Goal: Information Seeking & Learning: Stay updated

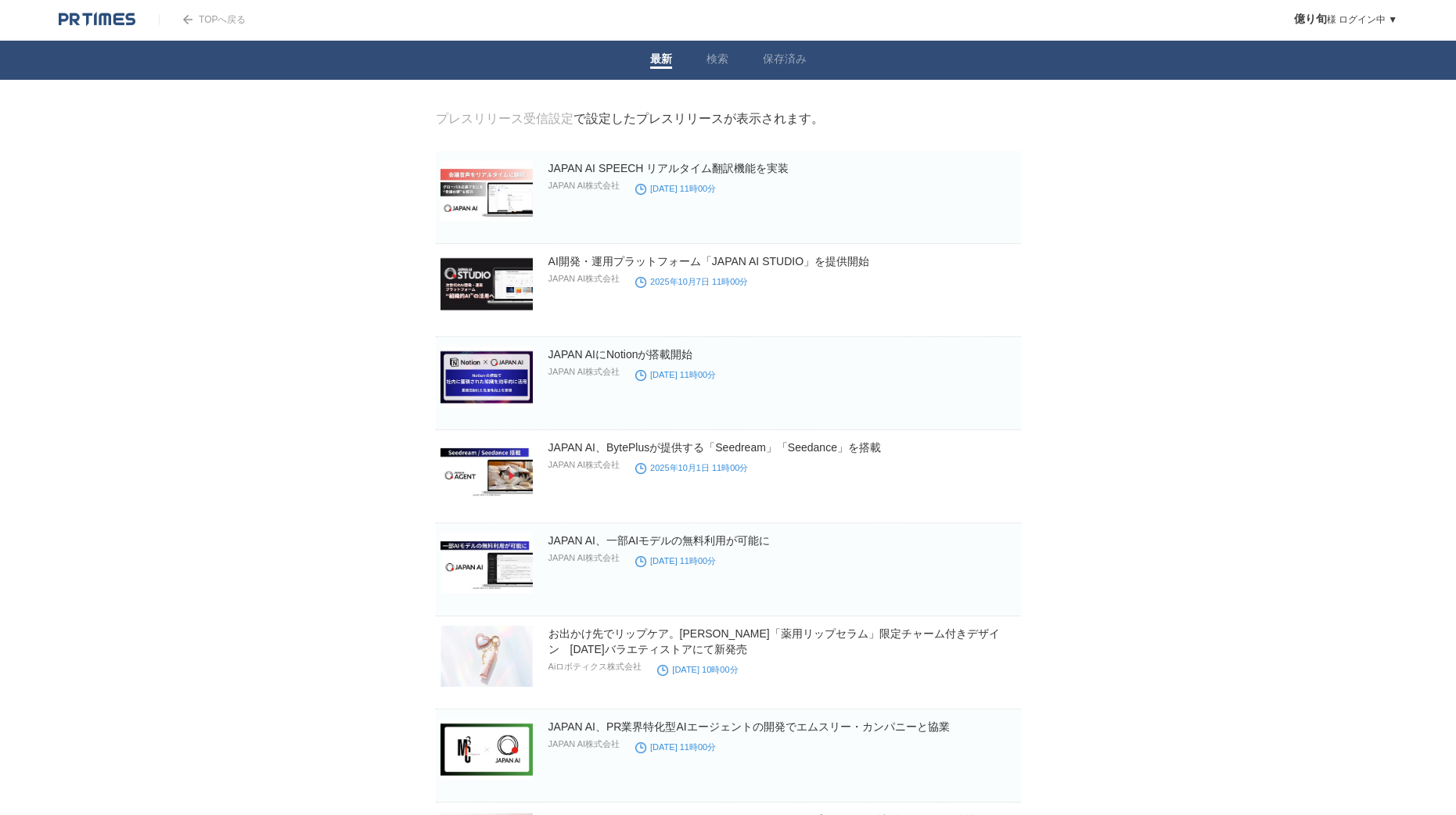
click at [97, 18] on img at bounding box center [97, 20] width 77 height 16
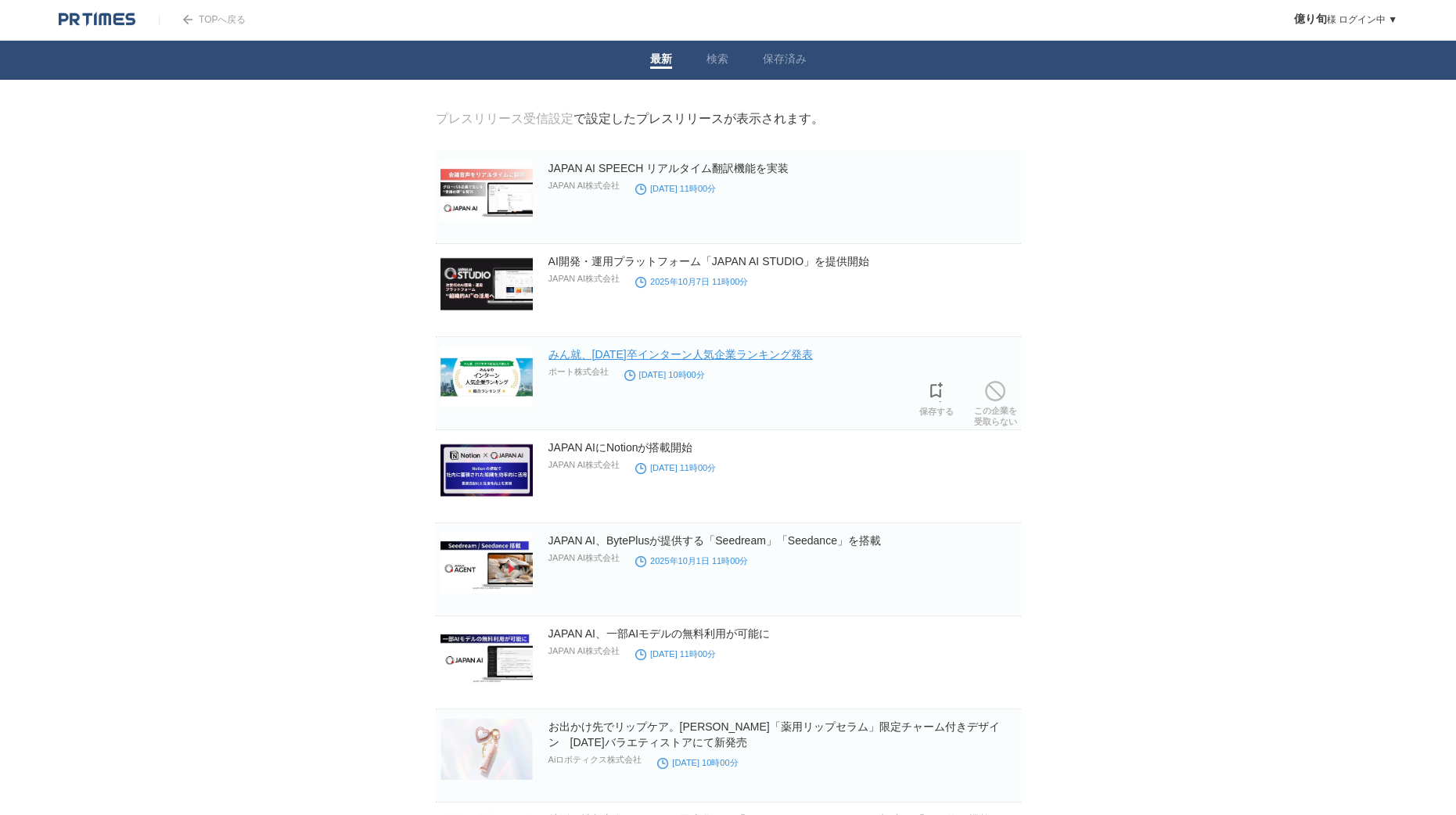
click at [712, 357] on link "みん就、2027年卒インターン人気企業ランキング発表" at bounding box center [681, 354] width 265 height 13
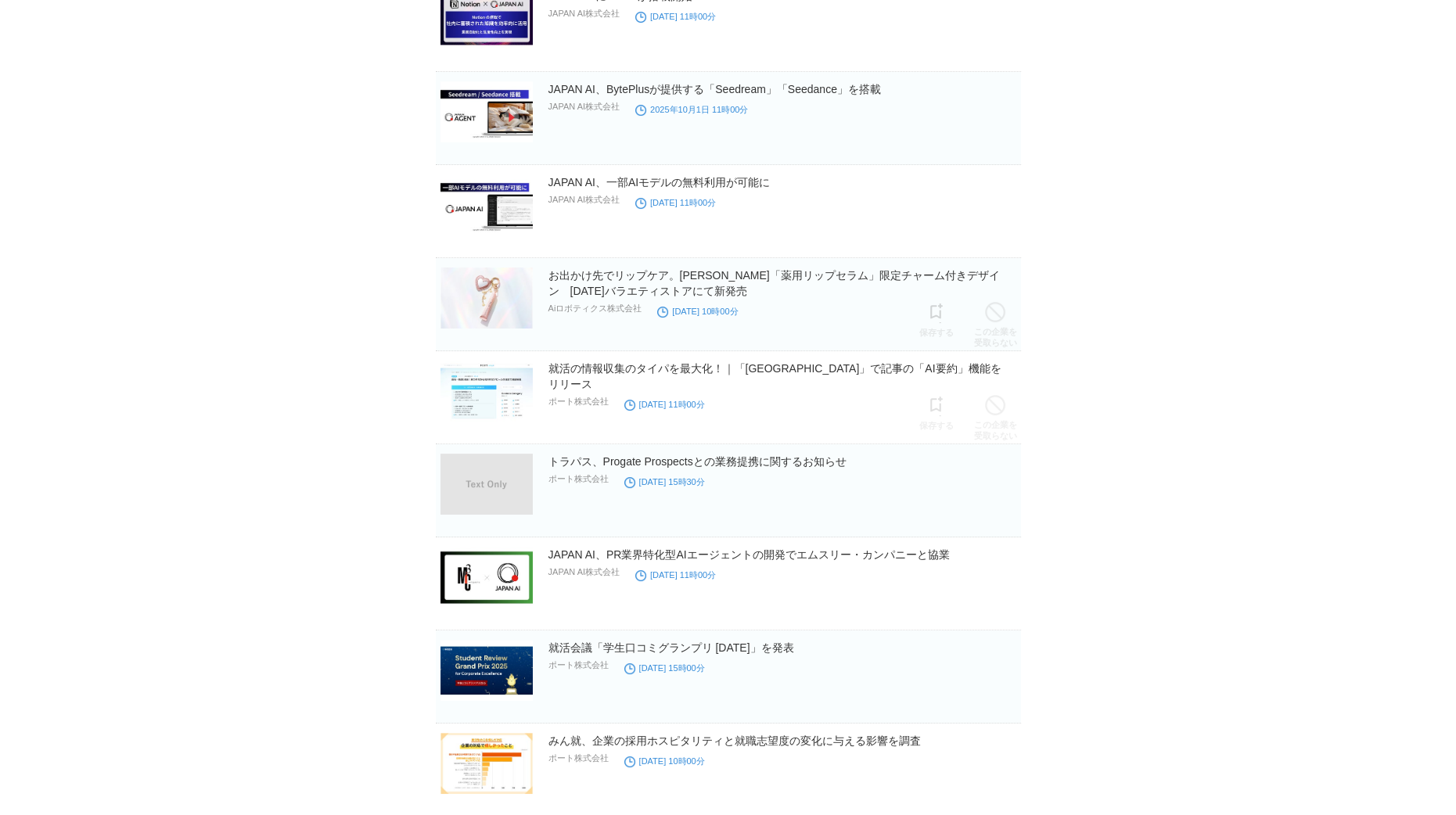
scroll to position [509, 0]
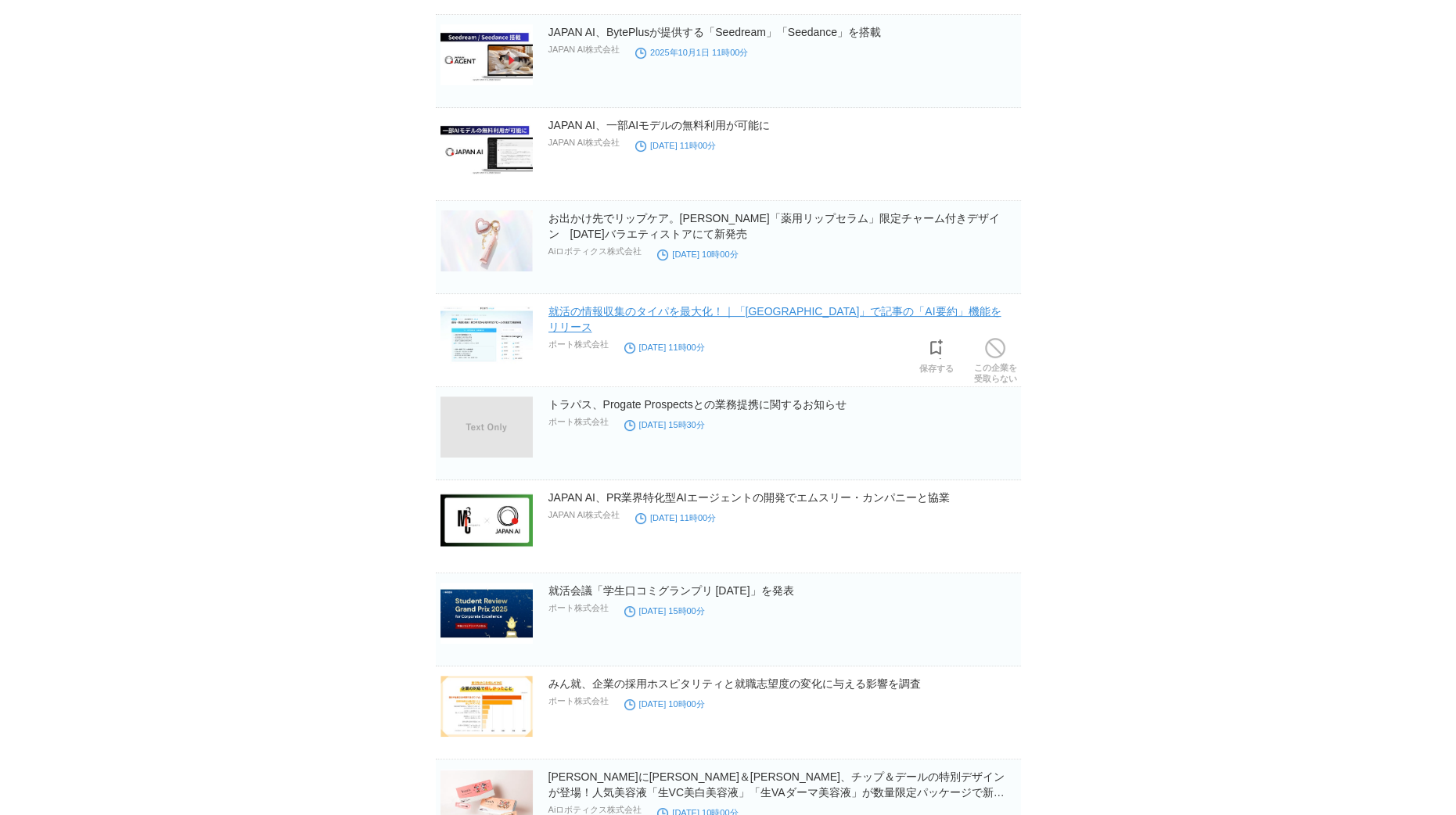
click at [681, 315] on link "就活の情報収集のタイパを最大化！｜「PORTキャリア」で記事の「AI要約」機能をリリース" at bounding box center [775, 319] width 453 height 28
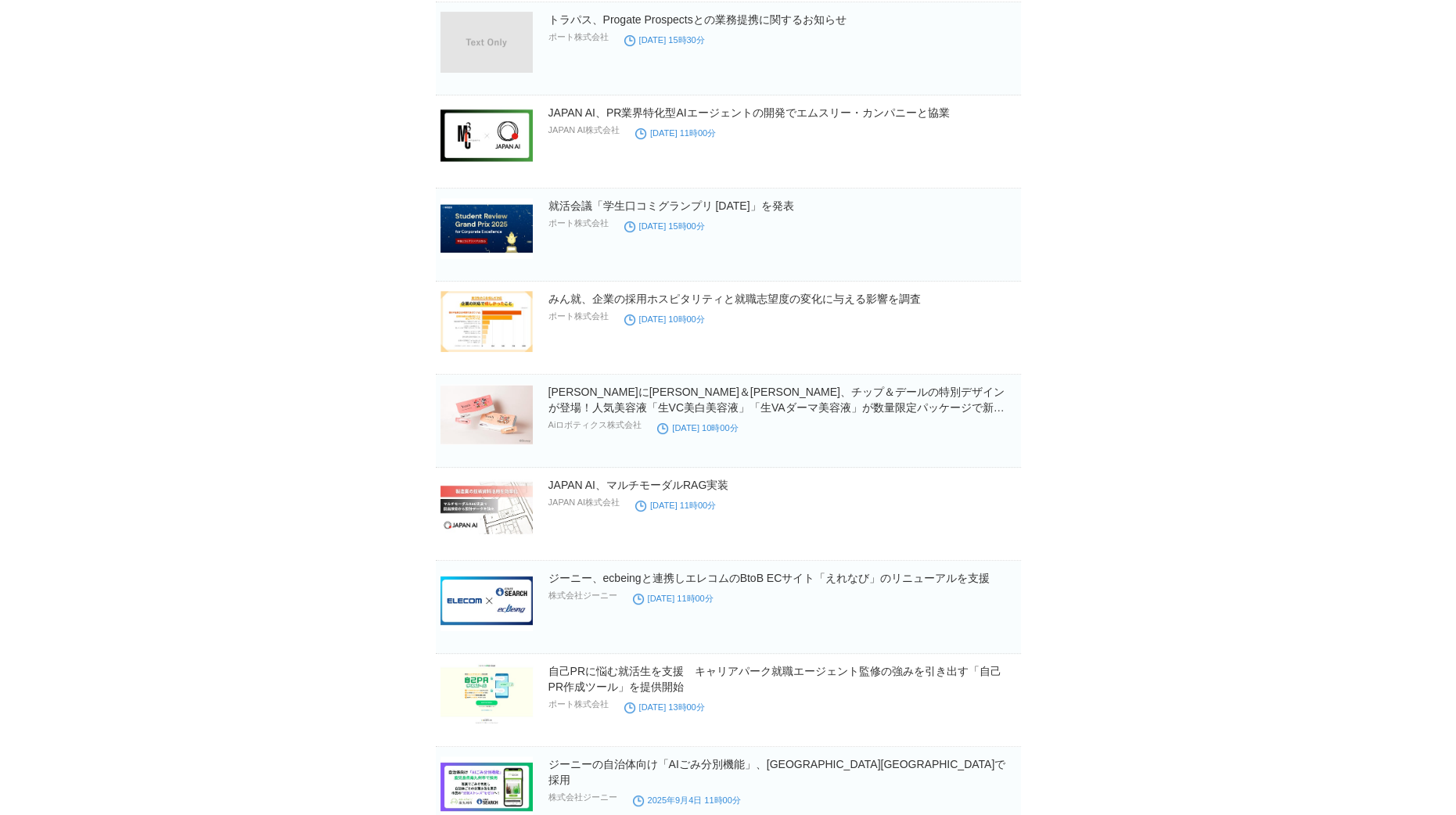
scroll to position [915, 0]
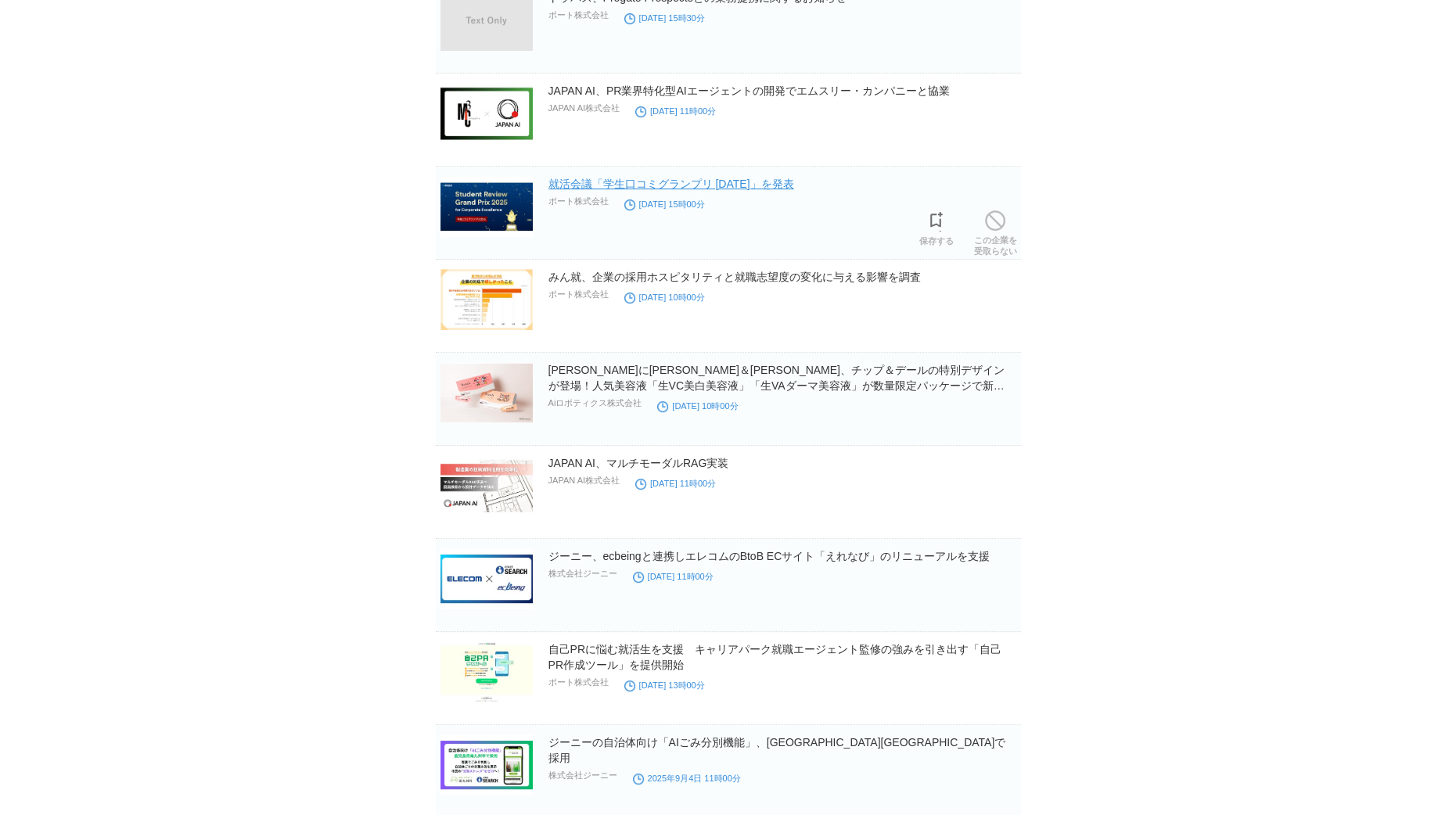
click at [660, 180] on link "就活会議「学生口コミグランプリ 2025」を発表" at bounding box center [671, 184] width 246 height 13
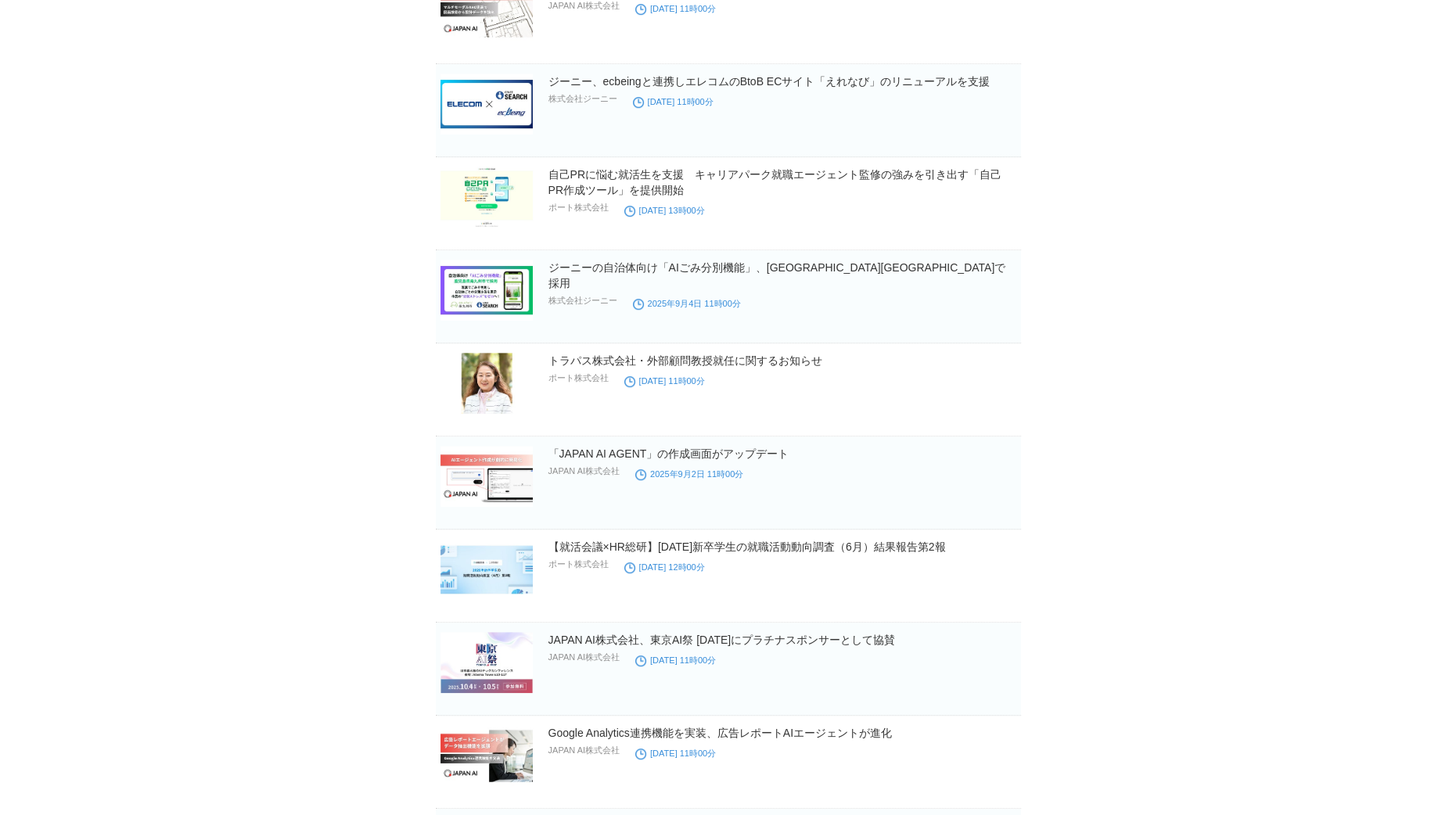
scroll to position [1394, 0]
